Goal: Task Accomplishment & Management: Complete application form

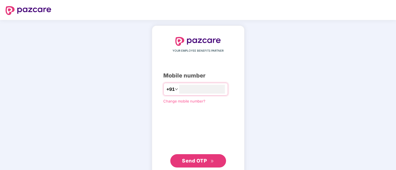
type input "**********"
click at [198, 157] on span "Send OTP" at bounding box center [198, 161] width 32 height 8
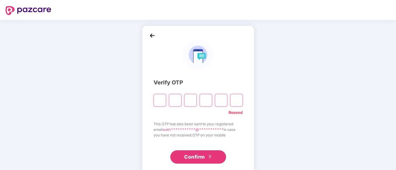
paste input "*"
type input "*"
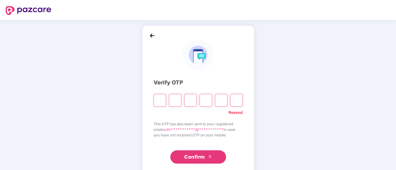
type input "*"
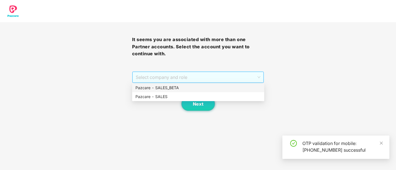
click at [191, 80] on span "Select company and role" at bounding box center [198, 77] width 125 height 11
click at [189, 99] on div "Pazcare - SALES" at bounding box center [197, 97] width 125 height 6
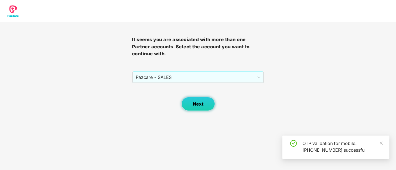
click at [198, 98] on button "Next" at bounding box center [197, 104] width 33 height 14
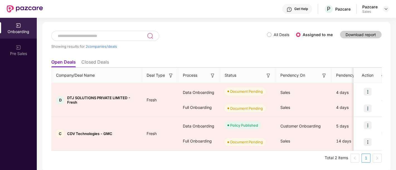
scroll to position [24, 0]
click at [311, 73] on div "Showing results for 2 companies/deals All Deals Assigned to me Download report …" at bounding box center [216, 97] width 348 height 150
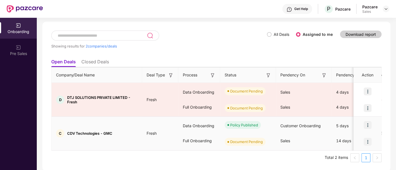
click at [368, 140] on img at bounding box center [367, 142] width 8 height 8
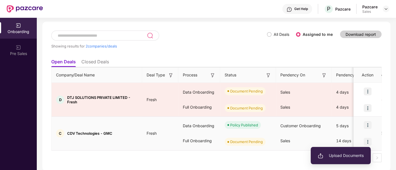
click at [331, 157] on span "Upload Documents" at bounding box center [340, 156] width 46 height 6
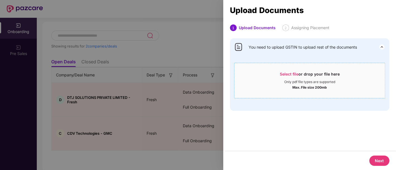
click at [295, 79] on div "Select file or drop your file here" at bounding box center [310, 76] width 60 height 8
click at [335, 48] on span "You need to upload GSTIN to upload rest of the documents" at bounding box center [302, 47] width 108 height 6
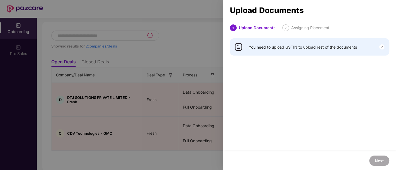
click at [338, 45] on span "You need to upload GSTIN to upload rest of the documents" at bounding box center [302, 47] width 108 height 6
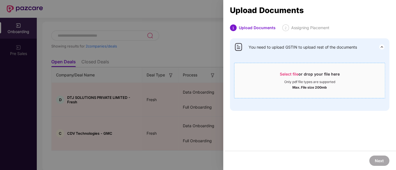
click at [298, 79] on div "Select file or drop your file here" at bounding box center [310, 76] width 60 height 8
click at [307, 70] on span "Select file or drop your file here Only pdf file types are supported Max. File …" at bounding box center [309, 80] width 150 height 27
click at [251, 31] on div "Upload Documents" at bounding box center [257, 28] width 37 height 7
click at [379, 47] on img at bounding box center [381, 47] width 7 height 7
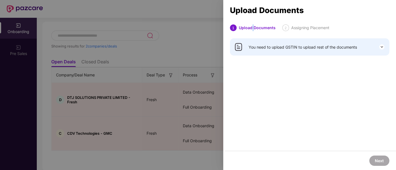
click at [379, 47] on img at bounding box center [381, 47] width 7 height 7
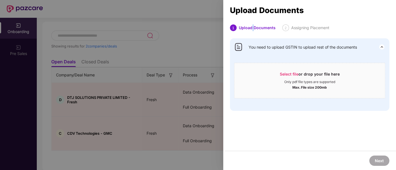
click at [379, 47] on img at bounding box center [381, 47] width 7 height 7
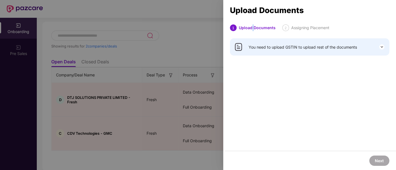
click at [379, 47] on img at bounding box center [381, 47] width 7 height 7
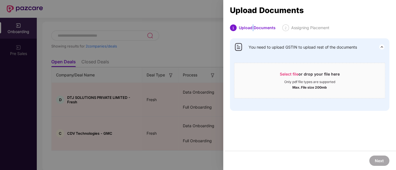
click at [379, 47] on img at bounding box center [381, 47] width 7 height 7
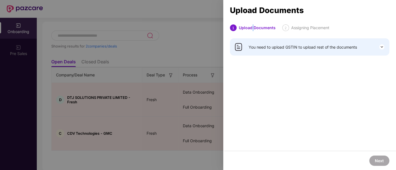
click at [379, 47] on img at bounding box center [381, 47] width 7 height 7
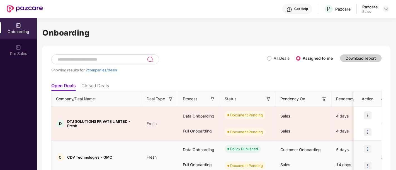
click at [369, 164] on img at bounding box center [367, 166] width 8 height 8
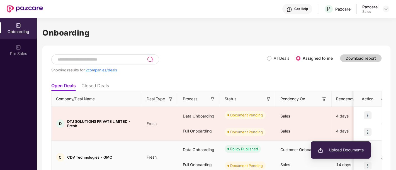
click at [338, 153] on span "Upload Documents" at bounding box center [340, 150] width 46 height 6
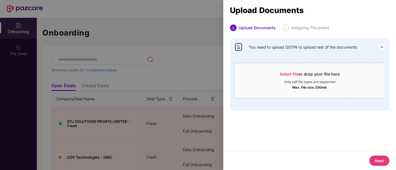
click at [283, 88] on div "Max. File size 200mb" at bounding box center [309, 87] width 150 height 6
click at [266, 49] on span "You need to upload GSTIN to upload rest of the documents" at bounding box center [302, 47] width 108 height 6
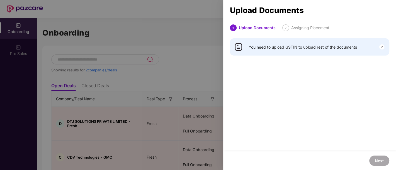
click at [266, 49] on span "You need to upload GSTIN to upload rest of the documents" at bounding box center [302, 47] width 108 height 6
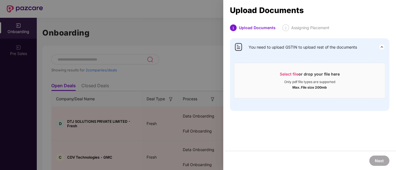
click at [258, 47] on span "You need to upload GSTIN to upload rest of the documents" at bounding box center [302, 47] width 108 height 6
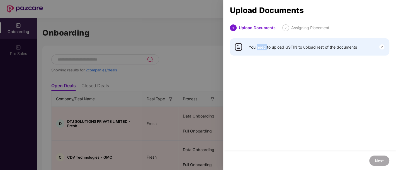
click at [258, 47] on span "You need to upload GSTIN to upload rest of the documents" at bounding box center [302, 47] width 108 height 6
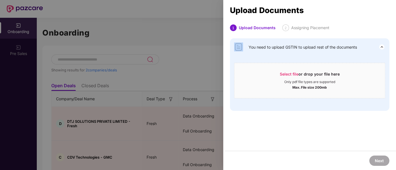
click at [258, 47] on span "You need to upload GSTIN to upload rest of the documents" at bounding box center [302, 47] width 108 height 6
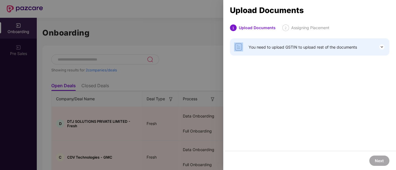
click at [258, 47] on span "You need to upload GSTIN to upload rest of the documents" at bounding box center [302, 47] width 108 height 6
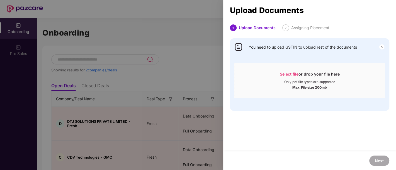
click at [258, 47] on span "You need to upload GSTIN to upload rest of the documents" at bounding box center [302, 47] width 108 height 6
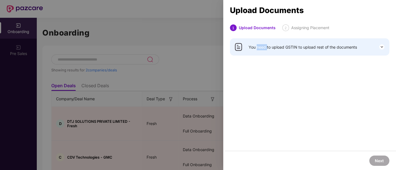
click at [258, 47] on span "You need to upload GSTIN to upload rest of the documents" at bounding box center [302, 47] width 108 height 6
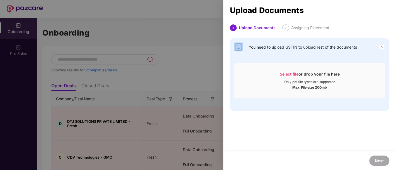
click at [258, 47] on span "You need to upload GSTIN to upload rest of the documents" at bounding box center [302, 47] width 108 height 6
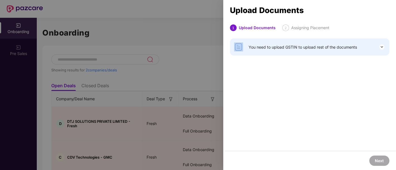
click at [258, 47] on span "You need to upload GSTIN to upload rest of the documents" at bounding box center [302, 47] width 108 height 6
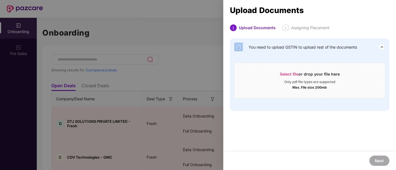
click at [258, 47] on span "You need to upload GSTIN to upload rest of the documents" at bounding box center [302, 47] width 108 height 6
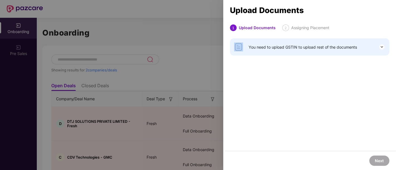
click at [258, 47] on span "You need to upload GSTIN to upload rest of the documents" at bounding box center [302, 47] width 108 height 6
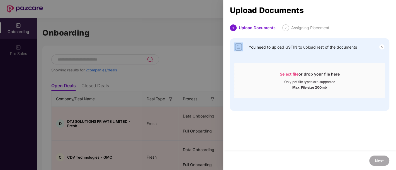
click at [258, 47] on span "You need to upload GSTIN to upload rest of the documents" at bounding box center [302, 47] width 108 height 6
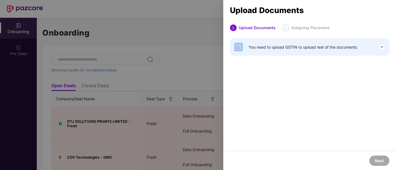
click at [258, 47] on span "You need to upload GSTIN to upload rest of the documents" at bounding box center [302, 47] width 108 height 6
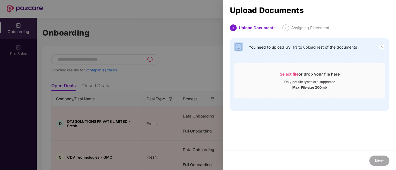
click at [258, 47] on span "You need to upload GSTIN to upload rest of the documents" at bounding box center [302, 47] width 108 height 6
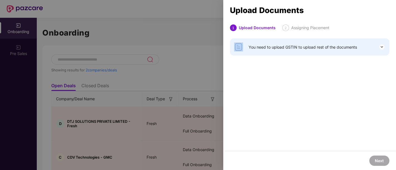
click at [258, 47] on span "You need to upload GSTIN to upload rest of the documents" at bounding box center [302, 47] width 108 height 6
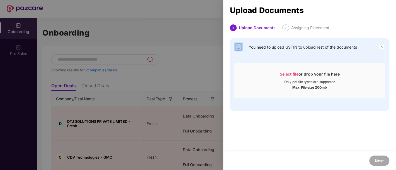
click at [289, 46] on span "You need to upload GSTIN to upload rest of the documents" at bounding box center [302, 47] width 108 height 6
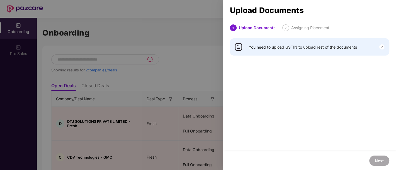
click at [289, 46] on span "You need to upload GSTIN to upload rest of the documents" at bounding box center [302, 47] width 108 height 6
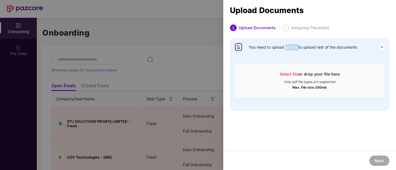
click at [289, 46] on span "You need to upload GSTIN to upload rest of the documents" at bounding box center [302, 47] width 108 height 6
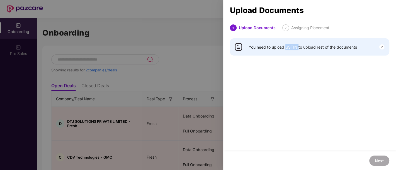
click at [289, 46] on span "You need to upload GSTIN to upload rest of the documents" at bounding box center [302, 47] width 108 height 6
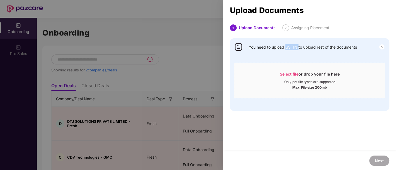
click at [289, 46] on span "You need to upload GSTIN to upload rest of the documents" at bounding box center [302, 47] width 108 height 6
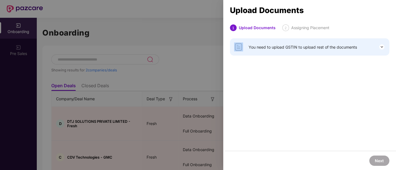
click at [289, 46] on span "You need to upload GSTIN to upload rest of the documents" at bounding box center [302, 47] width 108 height 6
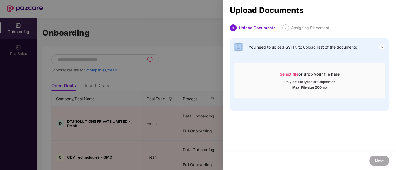
click at [289, 46] on span "You need to upload GSTIN to upload rest of the documents" at bounding box center [302, 47] width 108 height 6
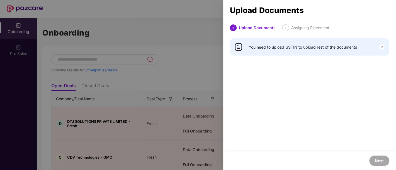
click at [289, 46] on span "You need to upload GSTIN to upload rest of the documents" at bounding box center [302, 47] width 108 height 6
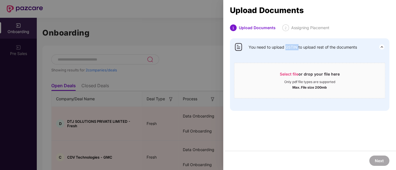
click at [289, 46] on span "You need to upload GSTIN to upload rest of the documents" at bounding box center [302, 47] width 108 height 6
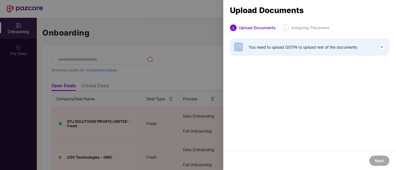
click at [289, 46] on span "You need to upload GSTIN to upload rest of the documents" at bounding box center [302, 47] width 108 height 6
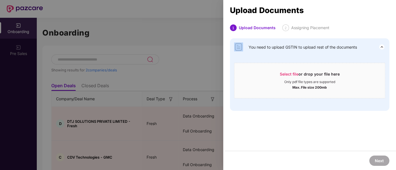
click at [289, 46] on span "You need to upload GSTIN to upload rest of the documents" at bounding box center [302, 47] width 108 height 6
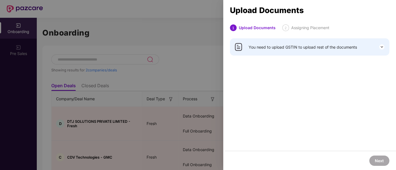
click at [209, 34] on div at bounding box center [198, 85] width 396 height 170
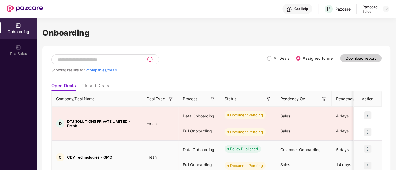
click at [365, 163] on img at bounding box center [367, 166] width 8 height 8
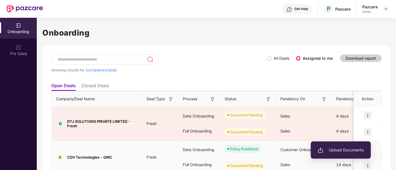
click at [336, 150] on span "Upload Documents" at bounding box center [340, 150] width 46 height 6
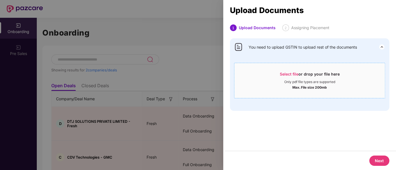
click at [281, 86] on div "Max. File size 200mb" at bounding box center [309, 87] width 150 height 6
click at [238, 46] on img at bounding box center [238, 47] width 9 height 9
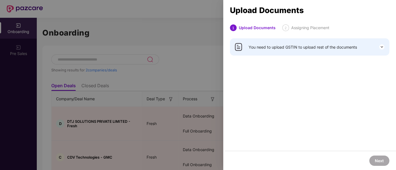
click at [238, 46] on img at bounding box center [238, 47] width 9 height 9
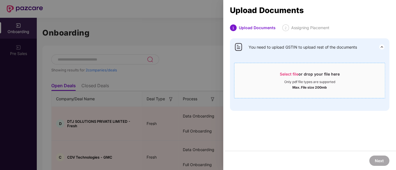
click at [302, 72] on div "Select file or drop your file here" at bounding box center [310, 76] width 60 height 8
click at [192, 61] on div at bounding box center [198, 85] width 396 height 170
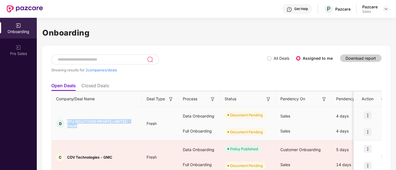
drag, startPoint x: 81, startPoint y: 126, endPoint x: 67, endPoint y: 119, distance: 15.9
click at [67, 119] on span "DTJ SOLUTIONS PRIVATE LIMITED - Fresh" at bounding box center [102, 123] width 70 height 9
copy span "DTJ SOLUTIONS PRIVATE LIMITED - Fresh"
click at [94, 123] on span "DTJ SOLUTIONS PRIVATE LIMITED - Fresh" at bounding box center [102, 123] width 70 height 9
drag, startPoint x: 95, startPoint y: 123, endPoint x: 65, endPoint y: 118, distance: 30.1
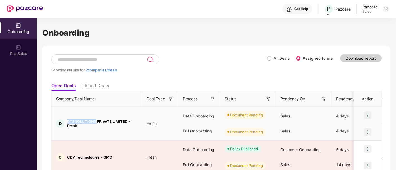
click at [65, 118] on td "D DTJ SOLUTIONS PRIVATE LIMITED - Fresh" at bounding box center [97, 124] width 90 height 34
copy span "DTJ SOLUTIONS"
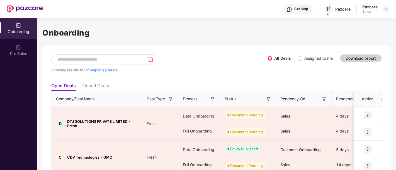
click at [302, 59] on span "Assigned to me" at bounding box center [318, 58] width 33 height 6
click at [272, 60] on span "All Deals" at bounding box center [281, 58] width 20 height 6
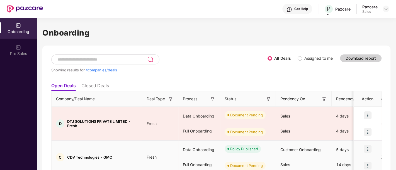
click at [230, 144] on div "Policy Published" at bounding box center [248, 149] width 56 height 17
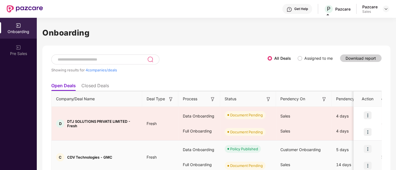
click at [311, 150] on span "Customer Onboarding" at bounding box center [300, 150] width 40 height 5
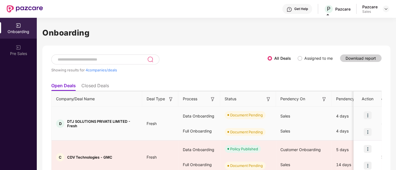
click at [70, 119] on span "DTJ SOLUTIONS PRIVATE LIMITED - Fresh" at bounding box center [102, 123] width 70 height 9
copy span "DTJ"
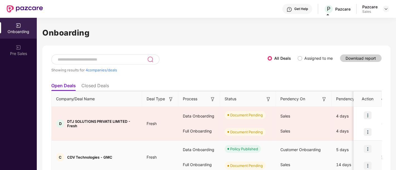
click at [162, 142] on td "Fresh" at bounding box center [160, 158] width 36 height 34
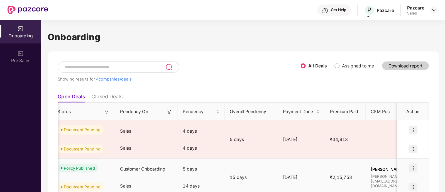
scroll to position [0, 185]
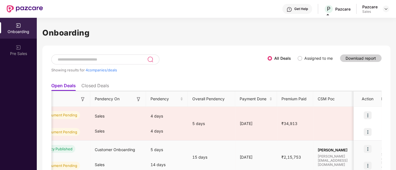
click at [162, 142] on tr "C CDV Technologies - GMC Fresh Data Onboarding Full Onboarding Policy Published…" at bounding box center [273, 158] width 814 height 34
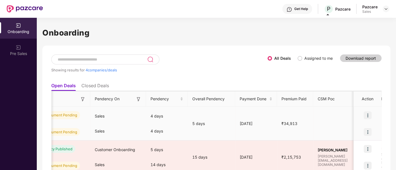
click at [368, 113] on img at bounding box center [367, 116] width 8 height 8
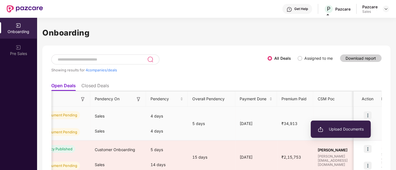
click at [339, 126] on li "Upload Documents" at bounding box center [340, 130] width 60 height 12
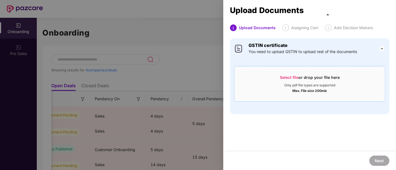
click at [288, 75] on span "Select file" at bounding box center [289, 77] width 19 height 5
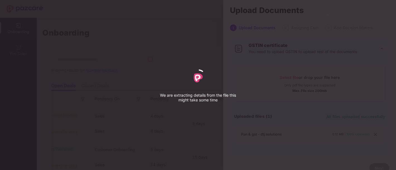
select select "****"
select select "******"
select select "**********"
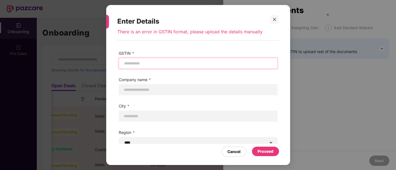
click at [158, 62] on input "text" at bounding box center [197, 64] width 149 height 6
paste input "**********"
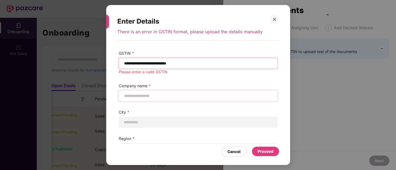
type input "**********"
click at [146, 97] on input "text" at bounding box center [197, 96] width 149 height 6
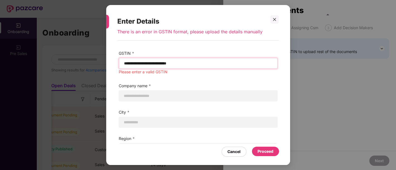
click at [126, 64] on input "**********" at bounding box center [197, 64] width 149 height 6
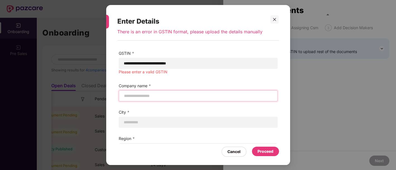
click at [127, 96] on input "text" at bounding box center [197, 96] width 149 height 6
paste input "**********"
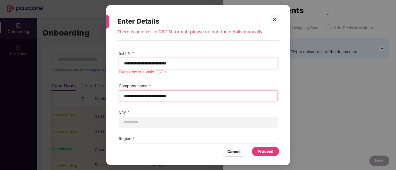
type input "**********"
drag, startPoint x: 199, startPoint y: 63, endPoint x: 122, endPoint y: 64, distance: 76.9
click at [122, 64] on div "**********" at bounding box center [198, 63] width 159 height 11
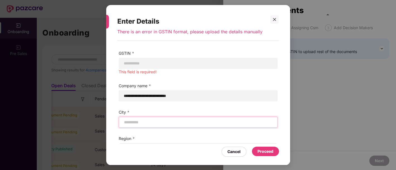
click at [157, 125] on input "text" at bounding box center [197, 123] width 149 height 6
type input "*****"
drag, startPoint x: 147, startPoint y: 121, endPoint x: 114, endPoint y: 124, distance: 33.8
click at [114, 124] on div "**********" at bounding box center [198, 100] width 184 height 119
paste input "*****"
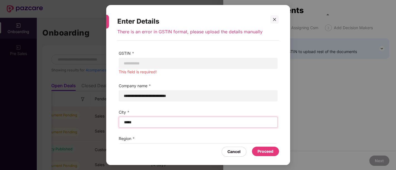
type input "*****"
click at [284, 71] on div "**********" at bounding box center [198, 100] width 184 height 119
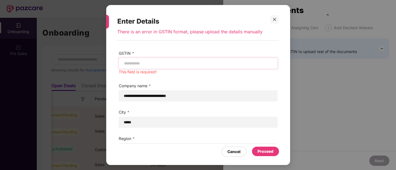
click at [169, 67] on div at bounding box center [198, 63] width 159 height 11
paste input "**********"
click at [162, 64] on input "**********" at bounding box center [197, 64] width 149 height 6
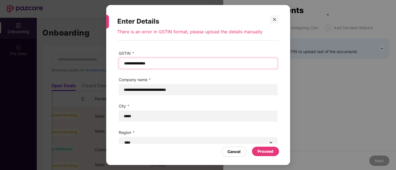
type input "**********"
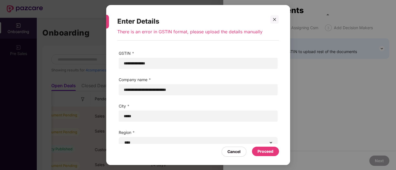
click at [263, 152] on div "Proceed" at bounding box center [265, 152] width 16 height 6
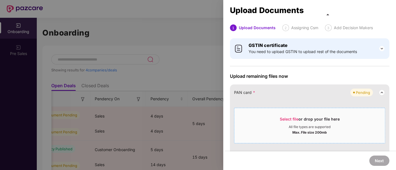
click at [290, 117] on div "Select file or drop your file here" at bounding box center [310, 121] width 60 height 8
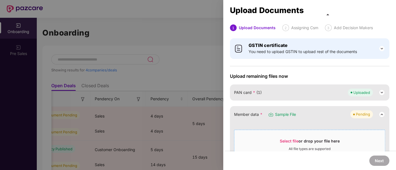
click at [288, 132] on div "Select file or drop your file here All file types are supported Max. File size …" at bounding box center [309, 148] width 151 height 36
click at [283, 139] on span "Select file" at bounding box center [289, 141] width 19 height 5
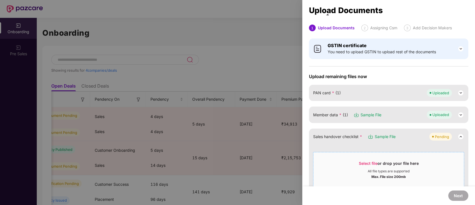
drag, startPoint x: 377, startPoint y: 1, endPoint x: 356, endPoint y: 162, distance: 162.6
click at [356, 162] on div "Select file or drop your file here" at bounding box center [388, 164] width 150 height 8
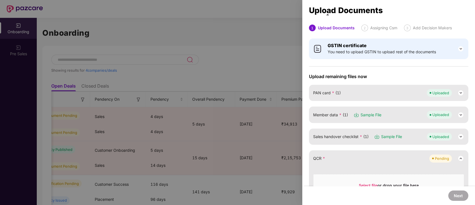
click at [395, 136] on img at bounding box center [460, 136] width 7 height 7
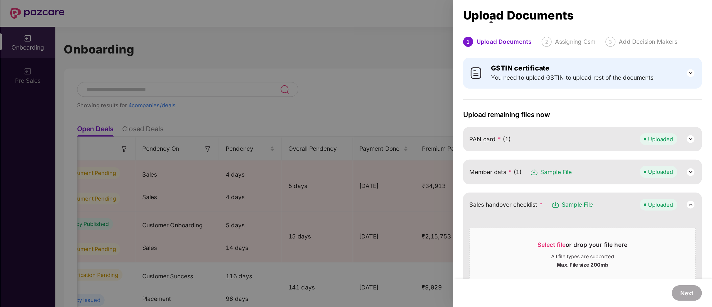
scroll to position [0, 186]
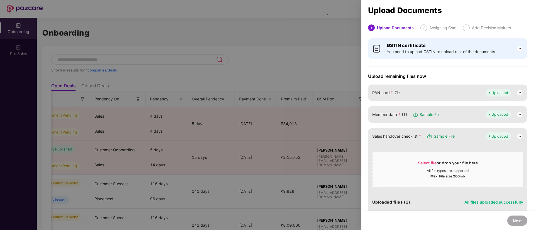
drag, startPoint x: 466, startPoint y: 0, endPoint x: 379, endPoint y: 143, distance: 167.0
click at [379, 143] on div "Sales handover checklist * Sample File Uploaded Select file or drop your file h…" at bounding box center [447, 184] width 159 height 113
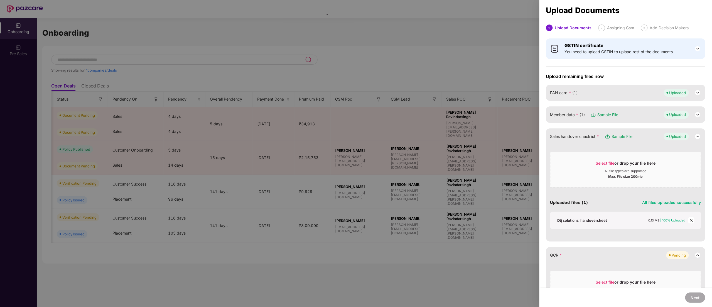
drag, startPoint x: 518, startPoint y: 0, endPoint x: 388, endPoint y: 217, distance: 252.7
click at [388, 170] on div at bounding box center [356, 153] width 712 height 307
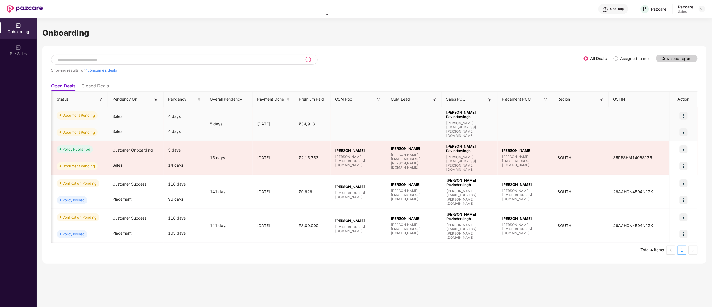
click at [395, 131] on img at bounding box center [684, 132] width 8 height 8
click at [395, 146] on span "Upload Documents" at bounding box center [658, 146] width 46 height 6
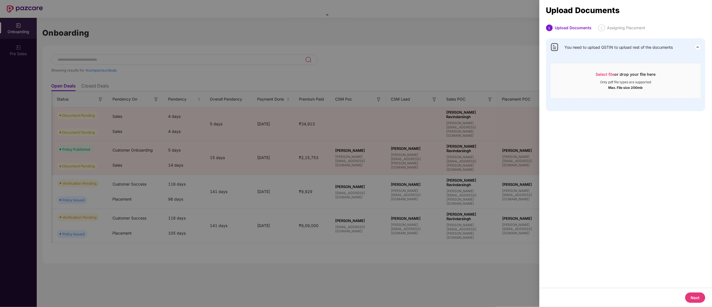
click at [395, 155] on div at bounding box center [356, 153] width 712 height 307
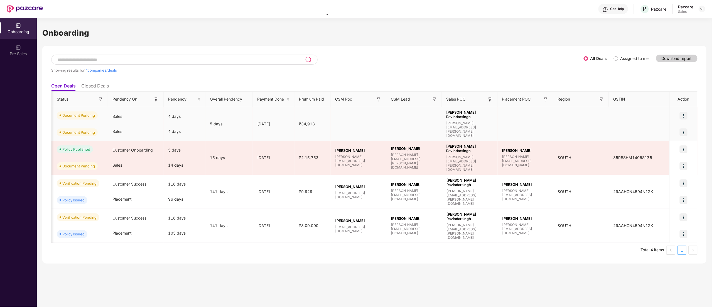
click at [395, 114] on img at bounding box center [684, 116] width 8 height 8
click at [395, 130] on span "Upload Documents" at bounding box center [658, 130] width 46 height 6
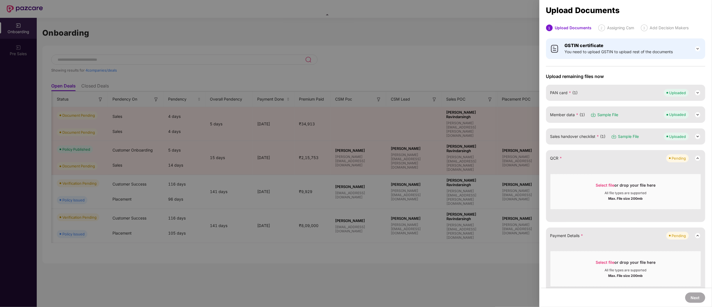
click at [395, 136] on span "Sales handover checklist * (1)" at bounding box center [578, 136] width 55 height 6
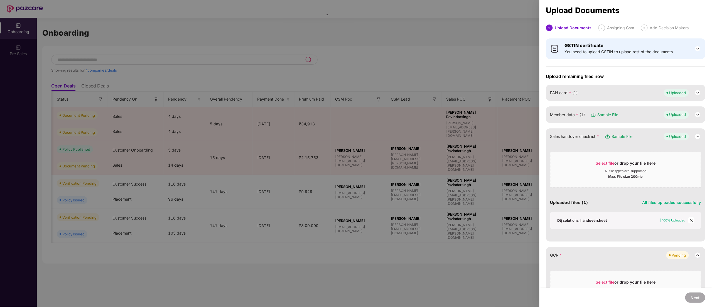
click at [395, 170] on div at bounding box center [692, 220] width 6 height 6
click at [395, 170] on span "close" at bounding box center [692, 220] width 6 height 6
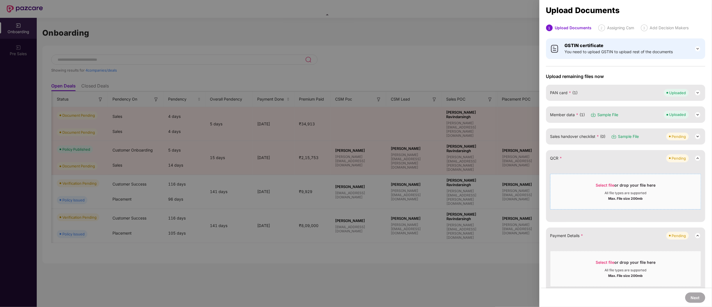
click at [395, 170] on div "Max. File size 200mb" at bounding box center [626, 198] width 150 height 6
click at [395, 137] on span "Sales handover checklist * (0)" at bounding box center [578, 136] width 55 height 6
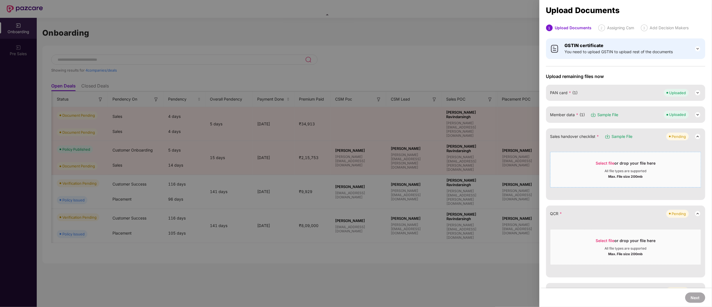
click at [395, 166] on div "Select file or drop your file here" at bounding box center [626, 164] width 60 height 8
click at [395, 170] on div "Max. File size 200mb" at bounding box center [626, 176] width 150 height 6
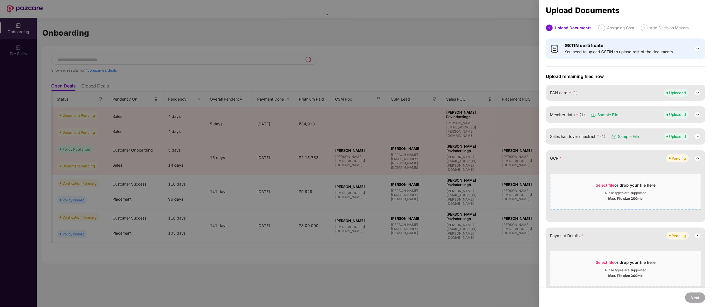
click at [395, 170] on div "Select file or drop your file here" at bounding box center [626, 186] width 150 height 8
click at [395, 170] on div "All file types are supported" at bounding box center [626, 193] width 42 height 4
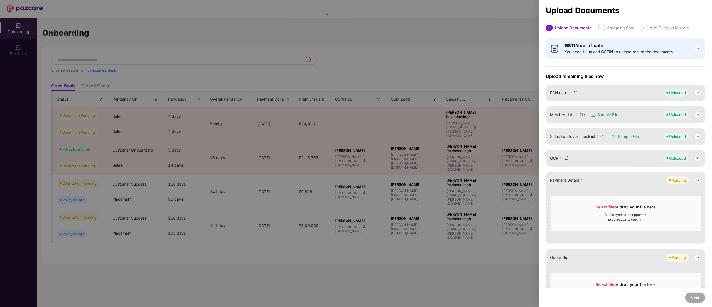
click at [395, 170] on div "Select file or drop your file here" at bounding box center [626, 208] width 60 height 8
click at [395, 170] on div "All file types are supported" at bounding box center [626, 214] width 42 height 4
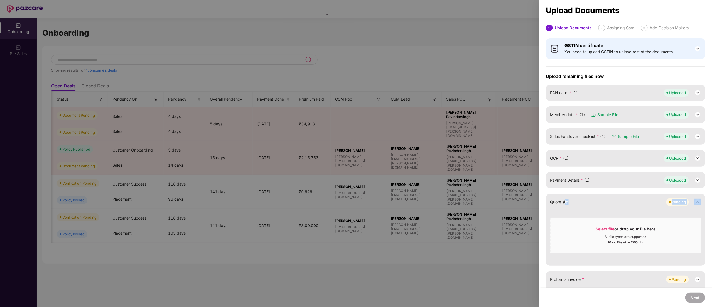
drag, startPoint x: 582, startPoint y: 208, endPoint x: 566, endPoint y: 201, distance: 17.2
click at [395, 170] on div "Quote slip Pending Select file or drop your file here All file types are suppor…" at bounding box center [625, 230] width 159 height 72
click at [395, 170] on span "Quote slip" at bounding box center [560, 202] width 18 height 6
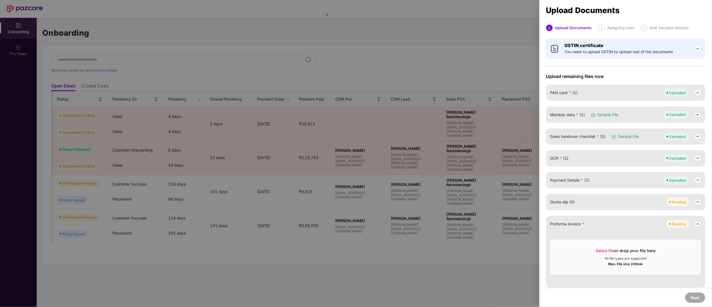
click at [395, 170] on span "Proforma invoice *" at bounding box center [568, 224] width 34 height 6
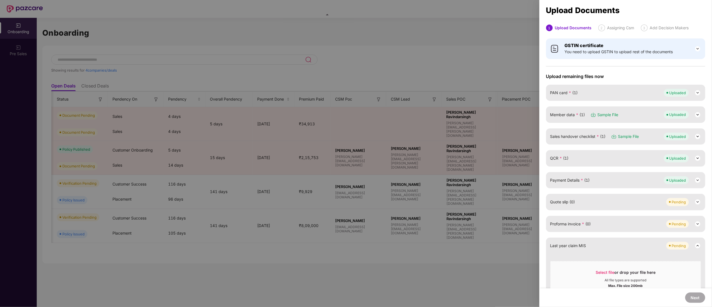
click at [395, 170] on span "Proforma invoice * (0)" at bounding box center [571, 224] width 41 height 6
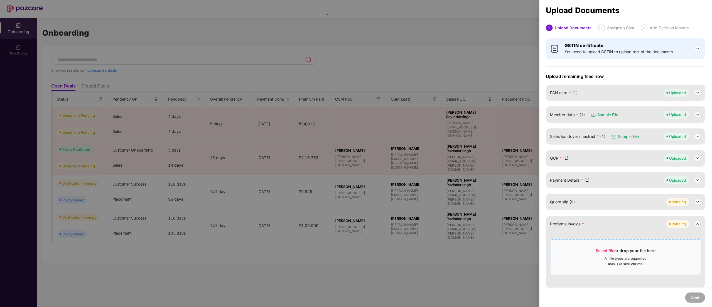
click at [395, 170] on div "All file types are supported" at bounding box center [626, 258] width 42 height 4
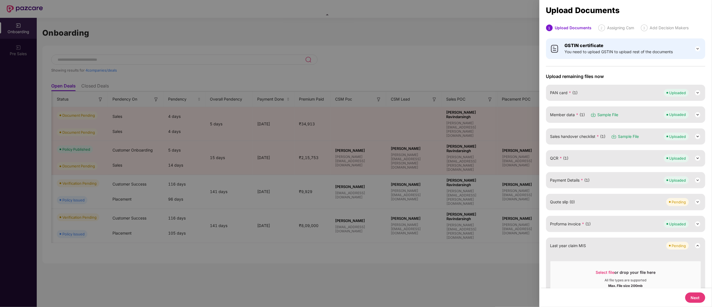
click at [395, 170] on button "Next" at bounding box center [696, 297] width 20 height 10
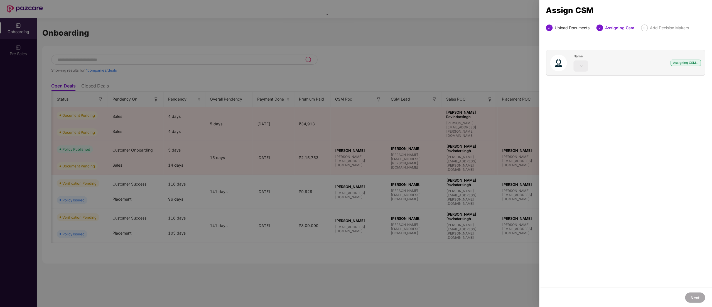
click at [285, 62] on div at bounding box center [356, 153] width 712 height 307
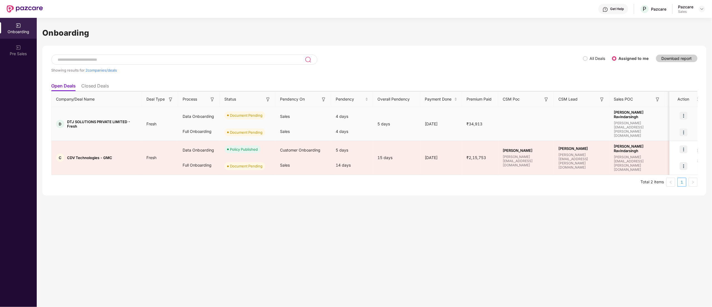
click at [686, 114] on img at bounding box center [684, 116] width 8 height 8
click at [661, 131] on span "Upload Documents" at bounding box center [658, 130] width 46 height 6
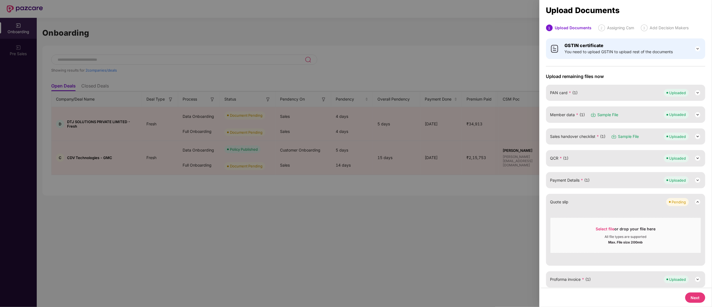
click at [700, 302] on button "Next" at bounding box center [696, 297] width 20 height 10
select select "**********"
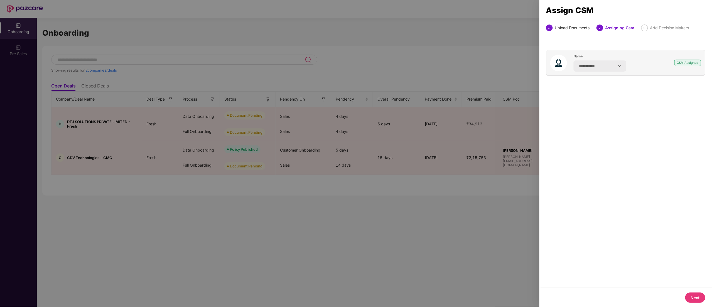
click at [697, 301] on button "Next" at bounding box center [696, 297] width 20 height 10
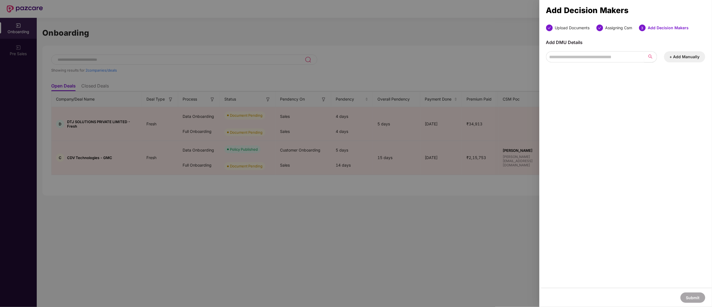
click at [677, 53] on button "+ Add Manually" at bounding box center [684, 56] width 41 height 11
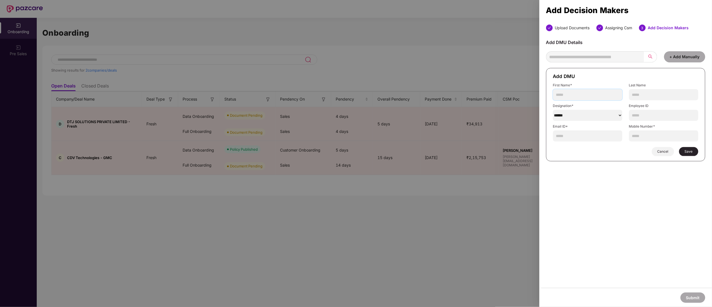
click at [581, 96] on input "text" at bounding box center [587, 94] width 69 height 11
paste input "**********"
type input "**********"
click at [571, 116] on select "******" at bounding box center [587, 115] width 69 height 11
select select "***"
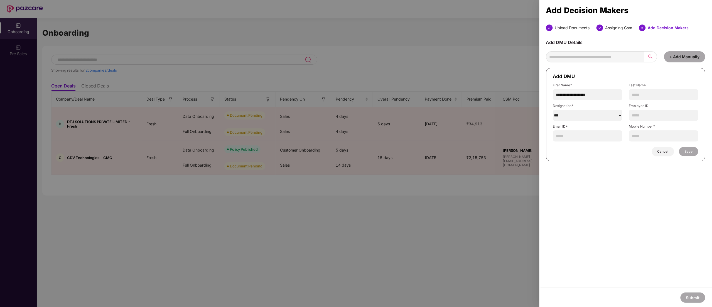
click at [554, 110] on select "******" at bounding box center [587, 115] width 69 height 11
click at [579, 138] on input "text" at bounding box center [587, 135] width 69 height 11
paste input "**********"
type input "**********"
click at [666, 137] on input "text" at bounding box center [663, 135] width 69 height 11
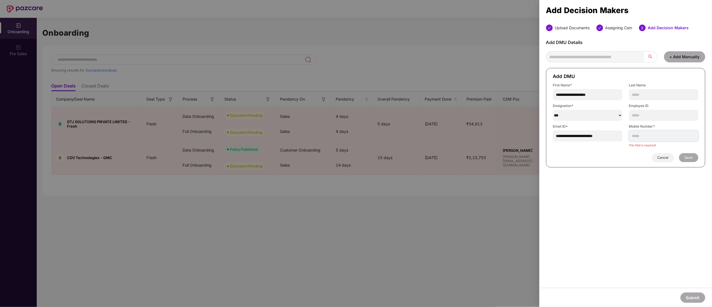
paste input "**********"
type input "**********"
paste input "**********"
type input "**********"
click at [688, 149] on button "Save" at bounding box center [688, 151] width 19 height 9
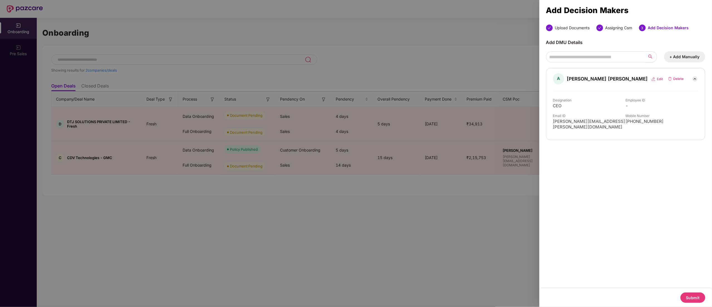
click at [702, 299] on button "Submit" at bounding box center [693, 297] width 25 height 10
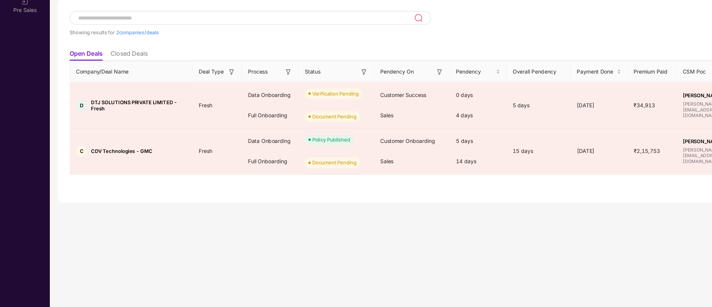
click at [86, 216] on div "Onboarding Showing results for 2 companies/deals All Deals Assigned to me Downl…" at bounding box center [375, 162] width 676 height 289
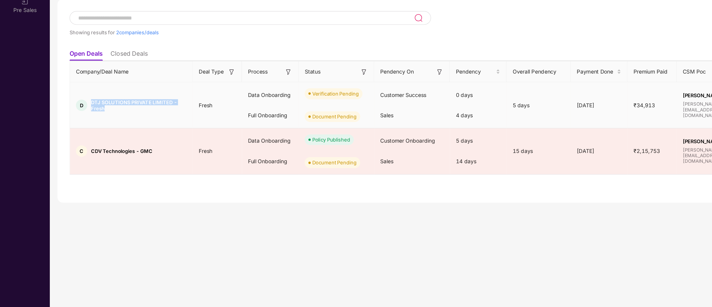
drag, startPoint x: 114, startPoint y: 126, endPoint x: 66, endPoint y: 119, distance: 48.7
click at [66, 119] on td "D DTJ SOLUTIONS PRIVATE LIMITED - Fresh" at bounding box center [97, 124] width 90 height 34
copy span "DTJ SOLUTIONS PRIVATE LIMITED - Fresh"
